Goal: Transaction & Acquisition: Purchase product/service

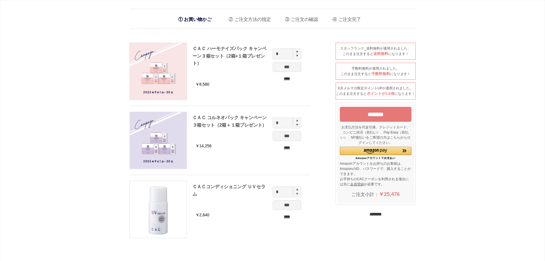
click at [376, 217] on input "********" at bounding box center [376, 213] width 12 height 5
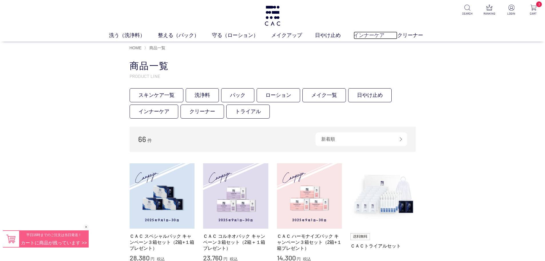
click at [369, 35] on link "インナーケア" at bounding box center [376, 35] width 44 height 8
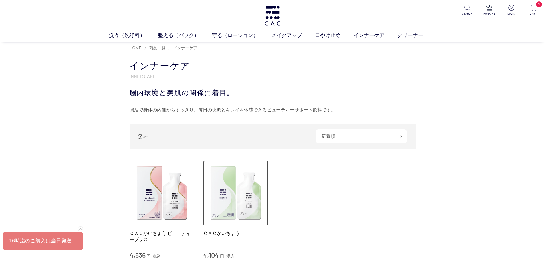
click at [230, 198] on img at bounding box center [235, 192] width 65 height 65
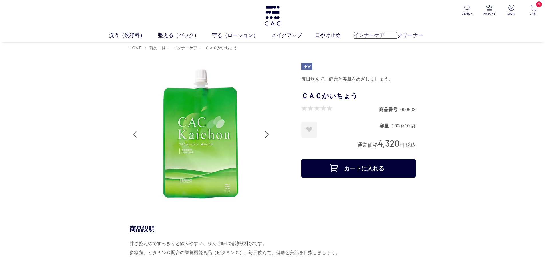
click at [367, 36] on link "インナーケア" at bounding box center [376, 35] width 44 height 8
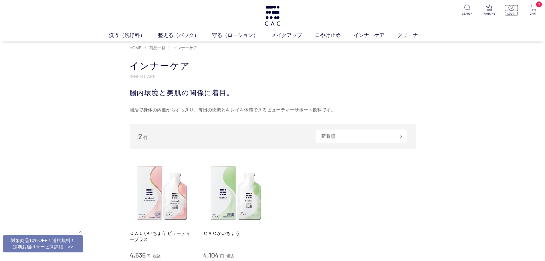
click at [509, 10] on img at bounding box center [512, 8] width 6 height 6
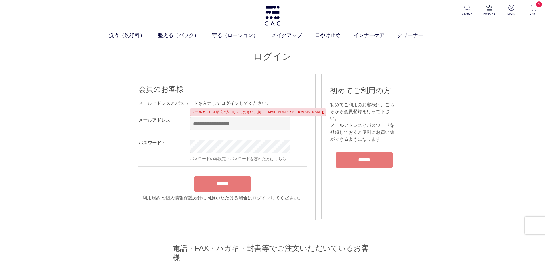
click at [234, 128] on input "email" at bounding box center [240, 123] width 100 height 13
type input "**********"
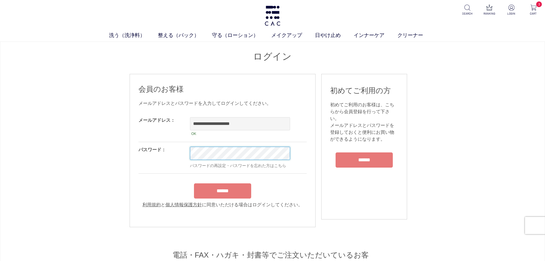
click at [194, 183] on input "******" at bounding box center [222, 190] width 57 height 15
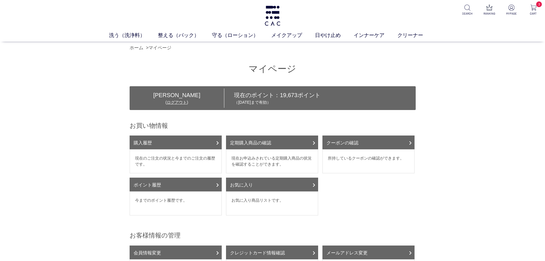
click at [367, 31] on div "洗う（洗浄料） 液体洗浄料 パウダー洗浄料 泡洗顔料 グッズ 整える（パック） フェイスパック ヘアパック 守る（ローション） 保湿化粧水 柔軟化粧水 美容液…" at bounding box center [272, 21] width 545 height 42
click at [368, 33] on link "インナーケア" at bounding box center [376, 35] width 44 height 8
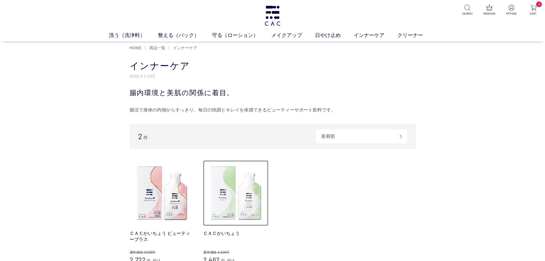
click at [234, 193] on img at bounding box center [235, 192] width 65 height 65
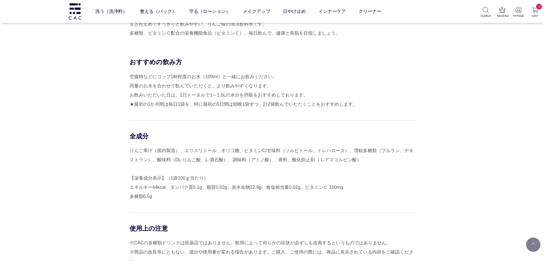
scroll to position [57, 0]
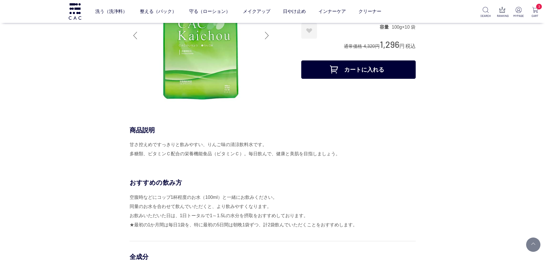
click at [347, 78] on button "カートに入れる" at bounding box center [358, 69] width 114 height 18
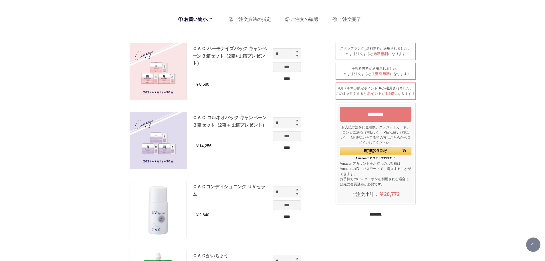
click at [287, 80] on input "****" at bounding box center [287, 79] width 29 height 6
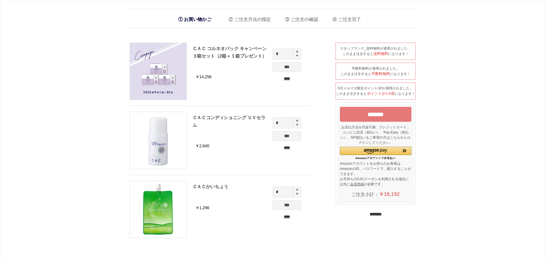
click at [287, 79] on input "****" at bounding box center [287, 79] width 29 height 6
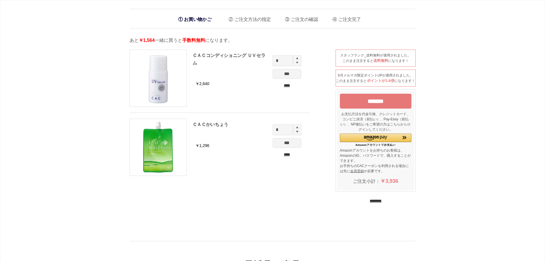
click at [287, 78] on input "***" at bounding box center [287, 74] width 29 height 10
click at [288, 87] on input "****" at bounding box center [287, 85] width 29 height 6
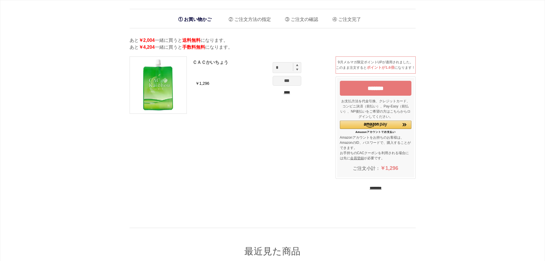
click at [388, 96] on input "*******" at bounding box center [376, 88] width 72 height 15
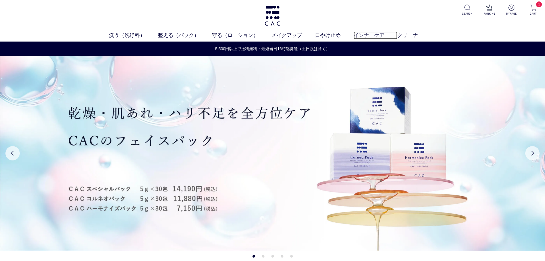
click at [357, 36] on link "インナーケア" at bounding box center [376, 35] width 44 height 8
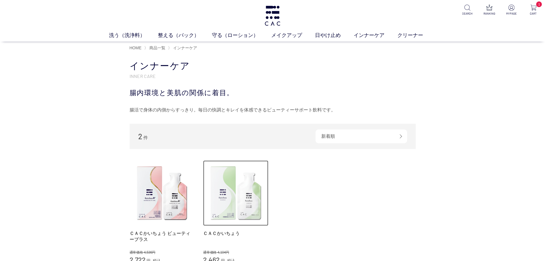
click at [252, 187] on img at bounding box center [235, 192] width 65 height 65
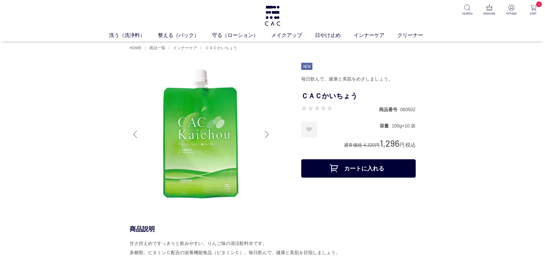
click at [351, 171] on button "カートに入れる" at bounding box center [358, 168] width 114 height 18
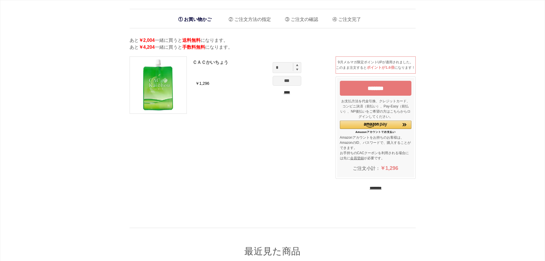
click at [298, 65] on img at bounding box center [297, 65] width 2 height 2
click at [298, 63] on input "*" at bounding box center [287, 67] width 29 height 11
click at [298, 64] on img at bounding box center [297, 65] width 2 height 2
type input "*"
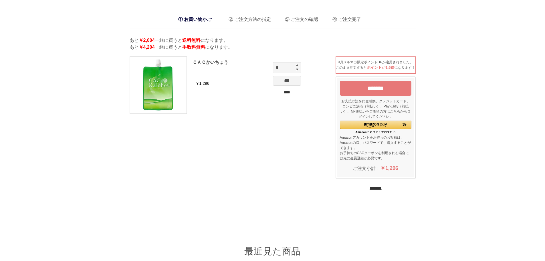
click at [290, 80] on input "***" at bounding box center [287, 81] width 29 height 10
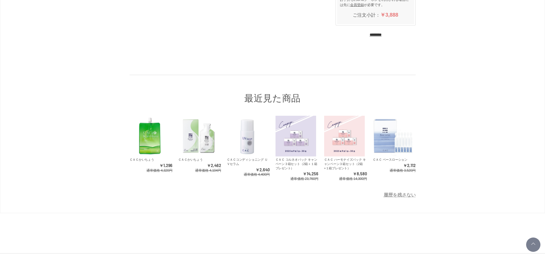
scroll to position [179, 0]
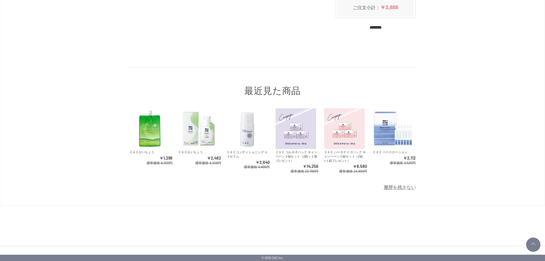
click at [370, 26] on input "********" at bounding box center [376, 27] width 12 height 5
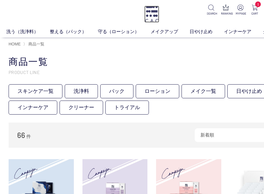
click at [153, 19] on img at bounding box center [151, 14] width 15 height 17
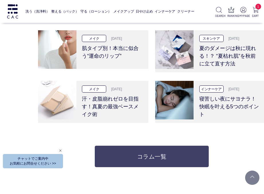
scroll to position [1145, 0]
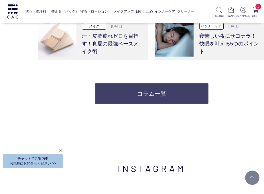
click at [177, 90] on link "コラム一覧" at bounding box center [152, 93] width 114 height 21
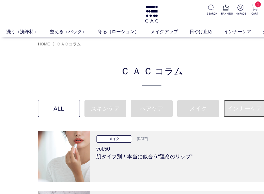
click at [246, 105] on link "インナーケア" at bounding box center [245, 108] width 42 height 17
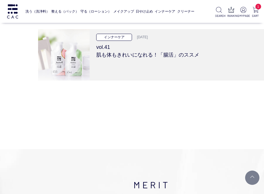
scroll to position [114, 0]
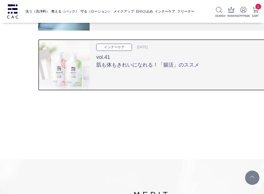
click at [156, 76] on div "インナーケア 2025.05.08 vol.41 肌も体もきれいになれる！「腸活」のススメ" at bounding box center [178, 65] width 176 height 52
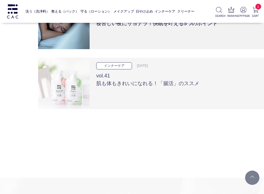
scroll to position [86, 0]
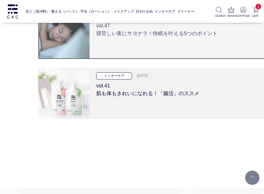
click at [147, 51] on div "インナーケア 2025.08.13 vol.47 寝苦しい夜にサヨナラ！快眠を叶える5つのポイント" at bounding box center [178, 34] width 176 height 52
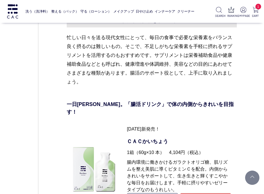
scroll to position [2004, 0]
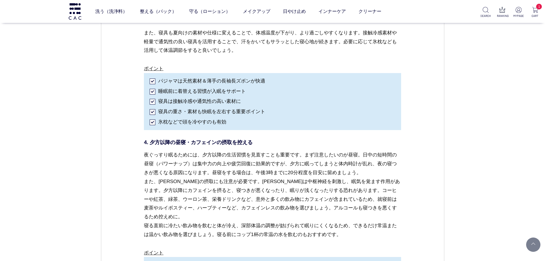
scroll to position [1184, 0]
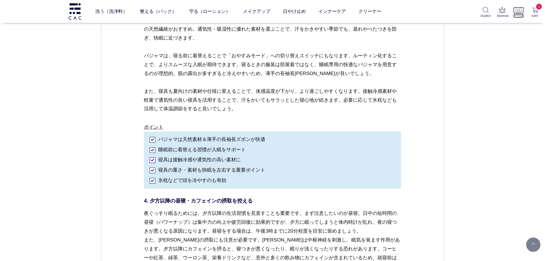
click at [264, 11] on img at bounding box center [519, 10] width 6 height 6
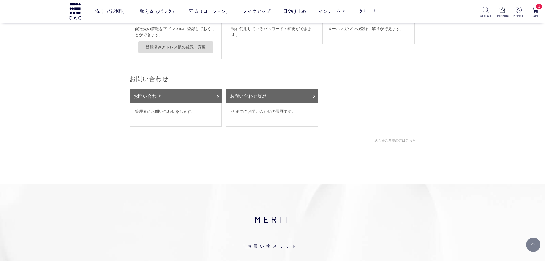
scroll to position [315, 0]
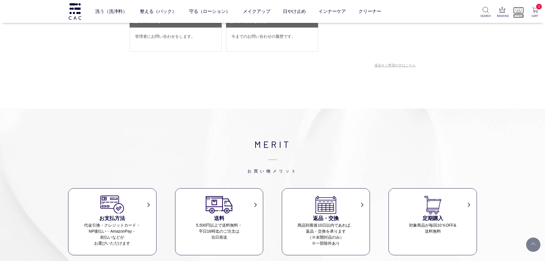
click at [518, 13] on p at bounding box center [518, 10] width 11 height 7
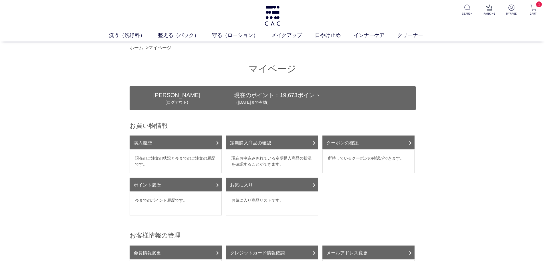
click at [167, 108] on div "[PERSON_NAME] ( ログアウト ) 現在のポイント： 19,673 ポイント （[DATE]まで有効）" at bounding box center [273, 98] width 286 height 24
click at [169, 104] on link "ログアウト" at bounding box center [177, 102] width 20 height 5
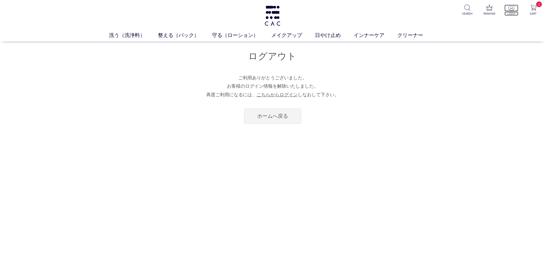
click at [514, 8] on img at bounding box center [512, 8] width 6 height 6
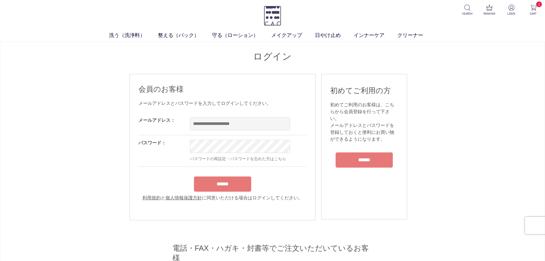
drag, startPoint x: 269, startPoint y: 14, endPoint x: 269, endPoint y: 17, distance: 3.2
click at [269, 14] on img at bounding box center [272, 16] width 17 height 20
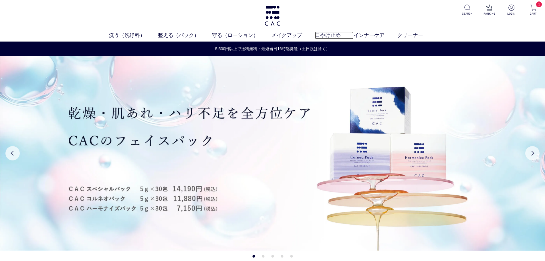
click at [326, 36] on link "日やけ止め" at bounding box center [334, 35] width 39 height 8
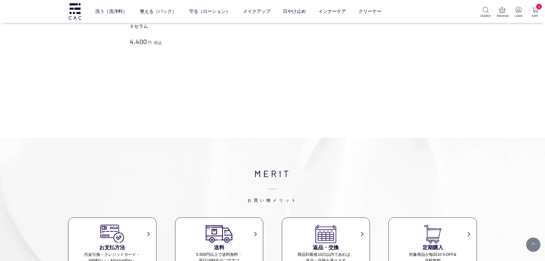
scroll to position [114, 0]
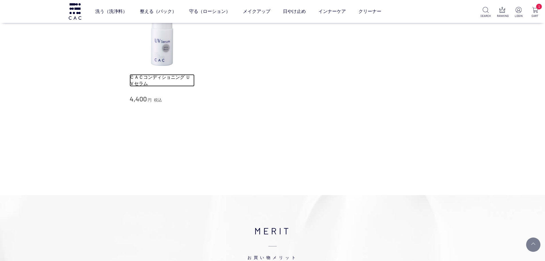
click at [172, 74] on div "ＣＡＣコンディショニング ＵＶセラム 4,400 円 税込" at bounding box center [162, 54] width 65 height 99
click at [187, 78] on link "ＣＡＣコンディショニング ＵＶセラム" at bounding box center [162, 80] width 65 height 12
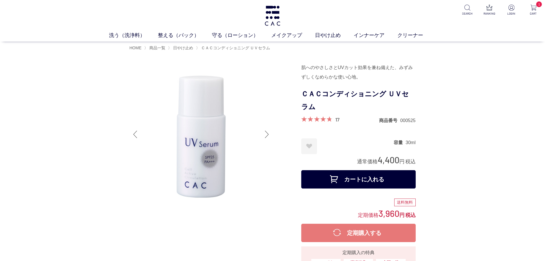
click at [286, 17] on div "洗う（洗浄料） 液体洗浄料 パウダー洗浄料 泡洗顔料 グッズ 整える（パック） フェイスパック ヘアパック 守る（ローション） 保湿化粧水 柔軟化粧水 美容液…" at bounding box center [272, 21] width 545 height 42
click at [270, 14] on img at bounding box center [272, 16] width 17 height 20
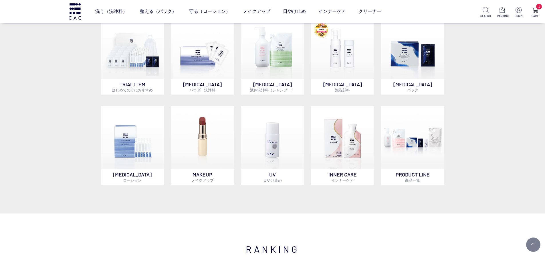
scroll to position [429, 0]
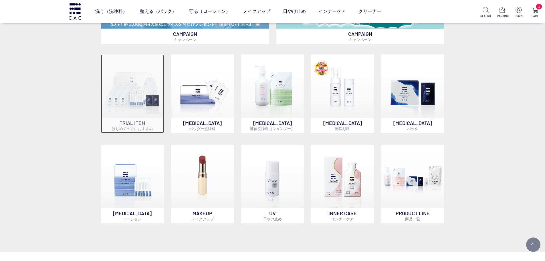
click at [138, 129] on span "はじめての方におすすめ" at bounding box center [132, 128] width 41 height 5
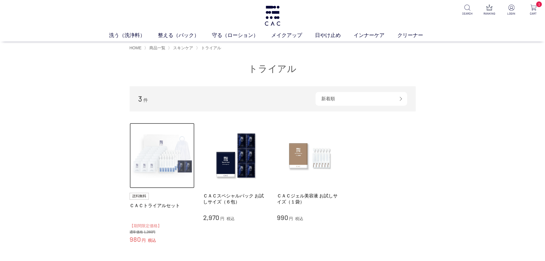
click at [150, 158] on img at bounding box center [162, 155] width 65 height 65
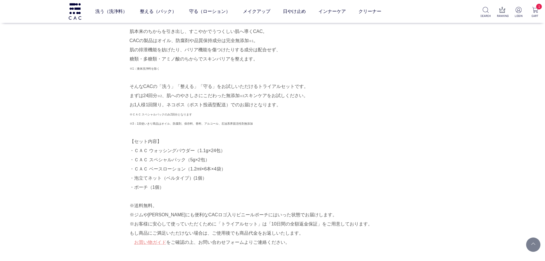
scroll to position [172, 0]
